Goal: Information Seeking & Learning: Learn about a topic

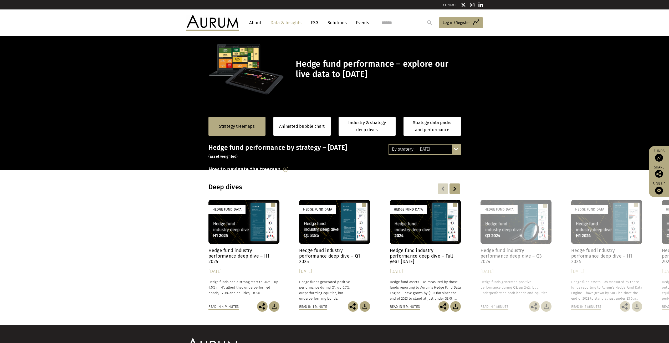
scroll to position [53, 0]
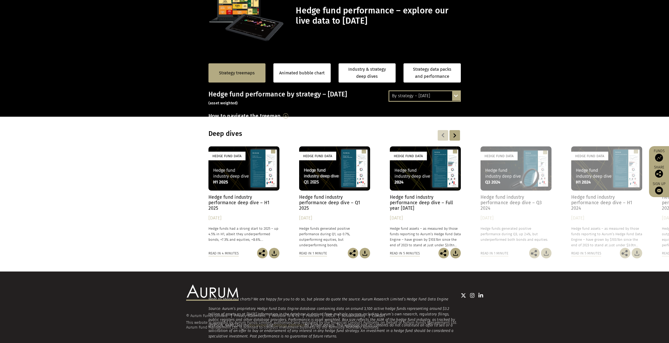
scroll to position [53, 0]
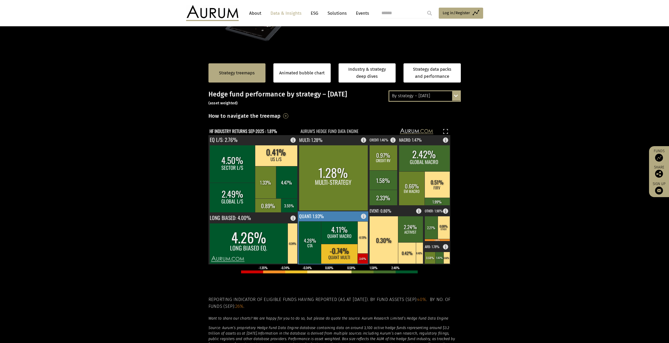
click at [342, 246] on rect at bounding box center [339, 254] width 37 height 20
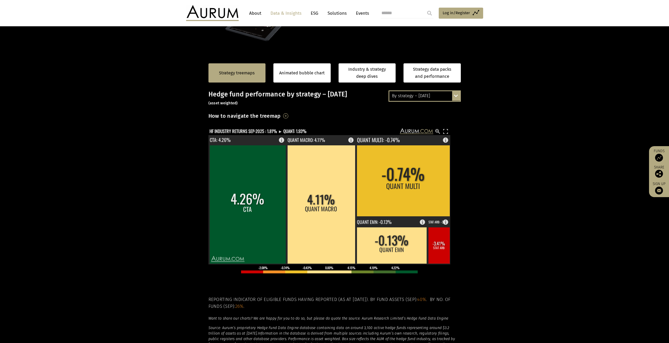
click at [427, 99] on div "By strategy – [DATE]" at bounding box center [424, 95] width 71 height 9
click at [496, 115] on section "Strategy treemaps Animated bubble chart Industry & strategy deep dives Strategy…" at bounding box center [334, 219] width 669 height 328
click at [524, 172] on section "Strategy treemaps Animated bubble chart Industry & strategy deep dives Strategy…" at bounding box center [334, 219] width 669 height 328
click at [510, 158] on section "Strategy treemaps Animated bubble chart Industry & strategy deep dives Strategy…" at bounding box center [334, 219] width 669 height 328
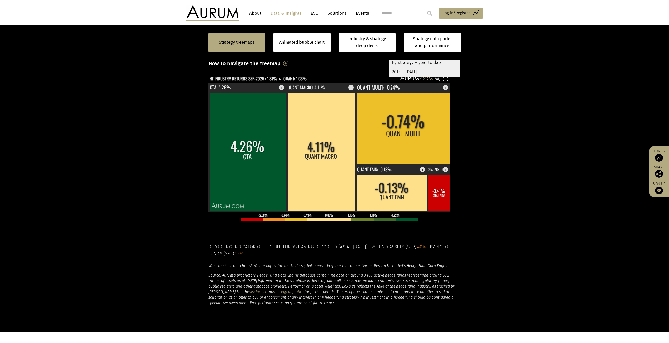
click at [517, 179] on section "Strategy treemaps Animated bubble chart Industry & strategy deep dives Strategy…" at bounding box center [334, 167] width 669 height 328
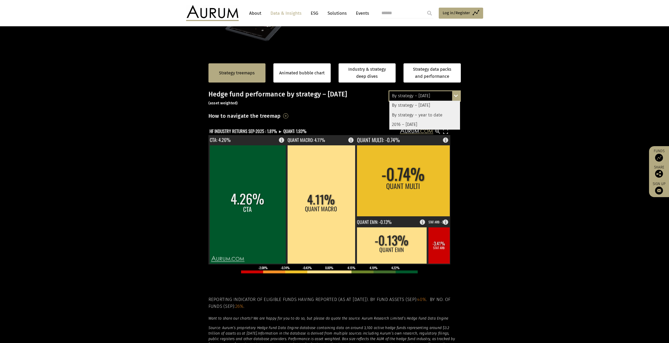
click at [507, 162] on section "Strategy treemaps Animated bubble chart Industry & strategy deep dives Strategy…" at bounding box center [334, 219] width 669 height 328
click at [453, 94] on div "By strategy – September 2025 By strategy – September 2025 By strategy – year to…" at bounding box center [424, 95] width 72 height 11
click at [454, 94] on div "By strategy – September 2025 By strategy – September 2025 By strategy – year to…" at bounding box center [424, 95] width 72 height 11
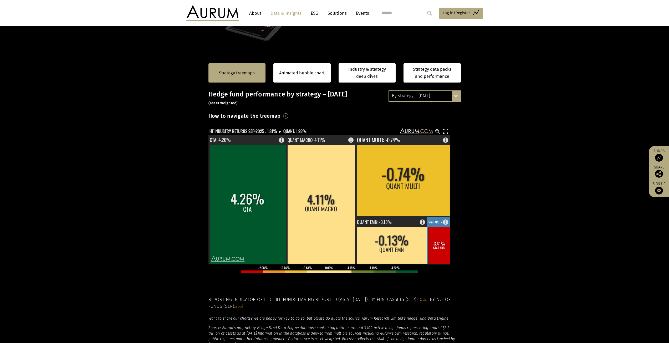
click at [440, 240] on rect at bounding box center [439, 245] width 22 height 37
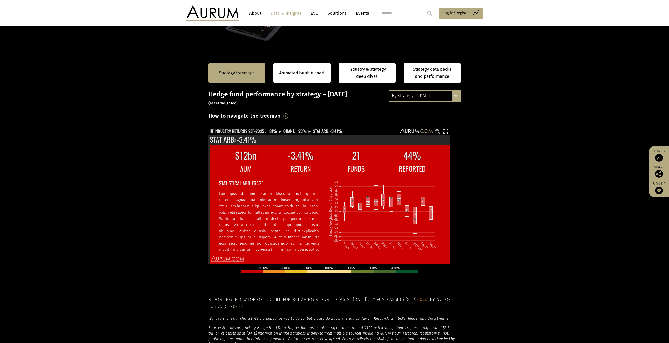
click at [467, 141] on section "Strategy treemaps Animated bubble chart Industry & strategy deep dives Strategy…" at bounding box center [334, 219] width 669 height 328
click at [437, 131] on rect at bounding box center [437, 131] width 6 height 6
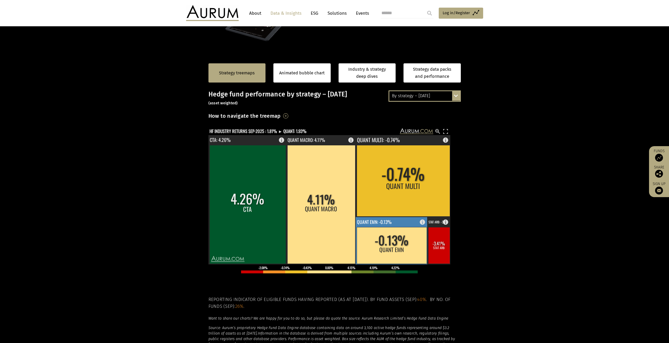
click at [399, 241] on rect at bounding box center [392, 245] width 70 height 37
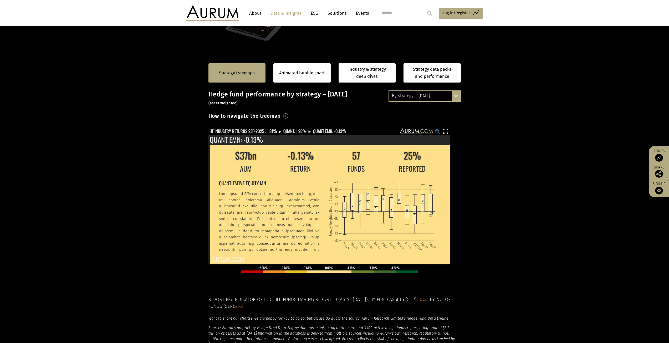
click at [437, 130] on rect at bounding box center [437, 131] width 6 height 6
